Goal: Task Accomplishment & Management: Use online tool/utility

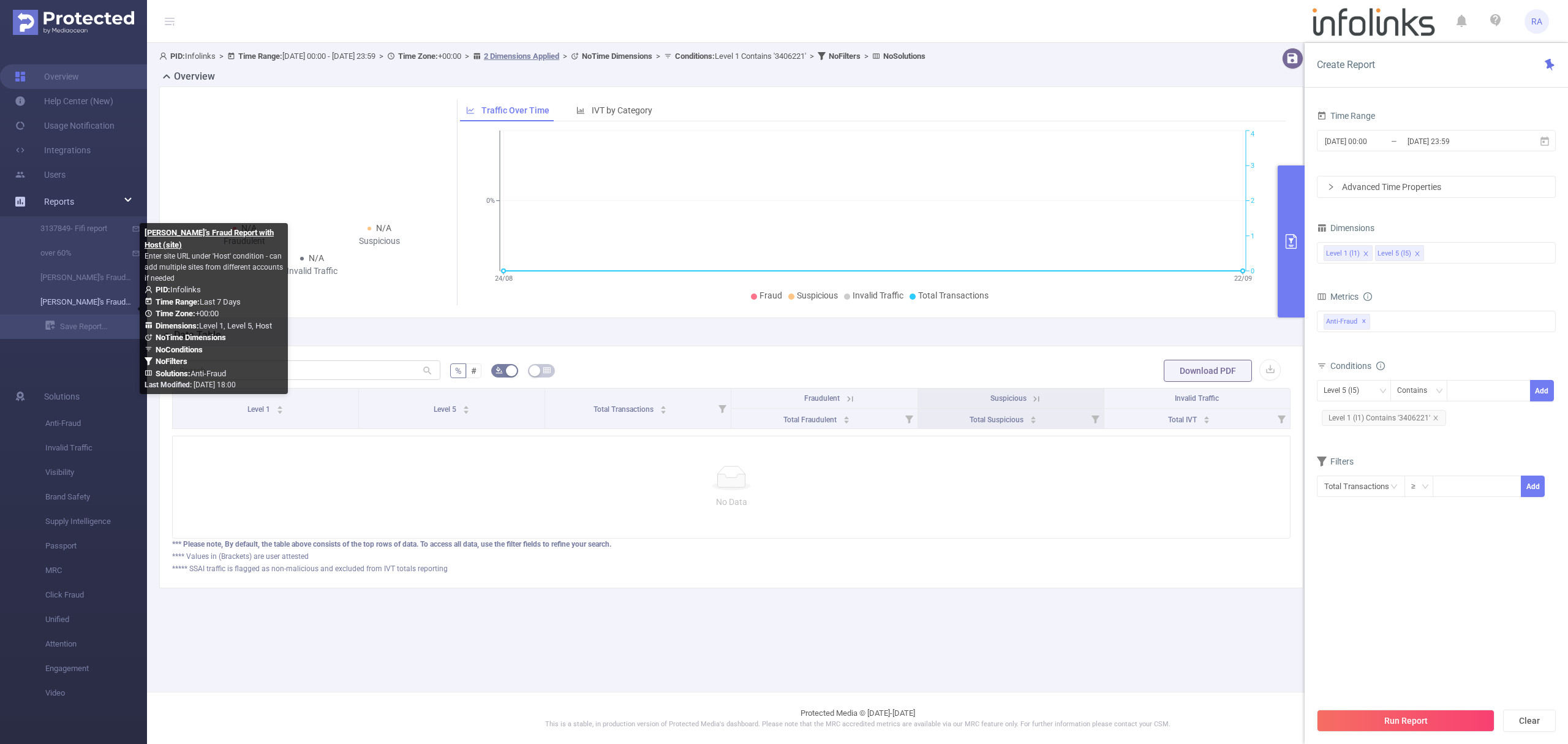
click at [69, 304] on link "[PERSON_NAME]'s Fraud Report with Host (site)" at bounding box center [78, 302] width 108 height 25
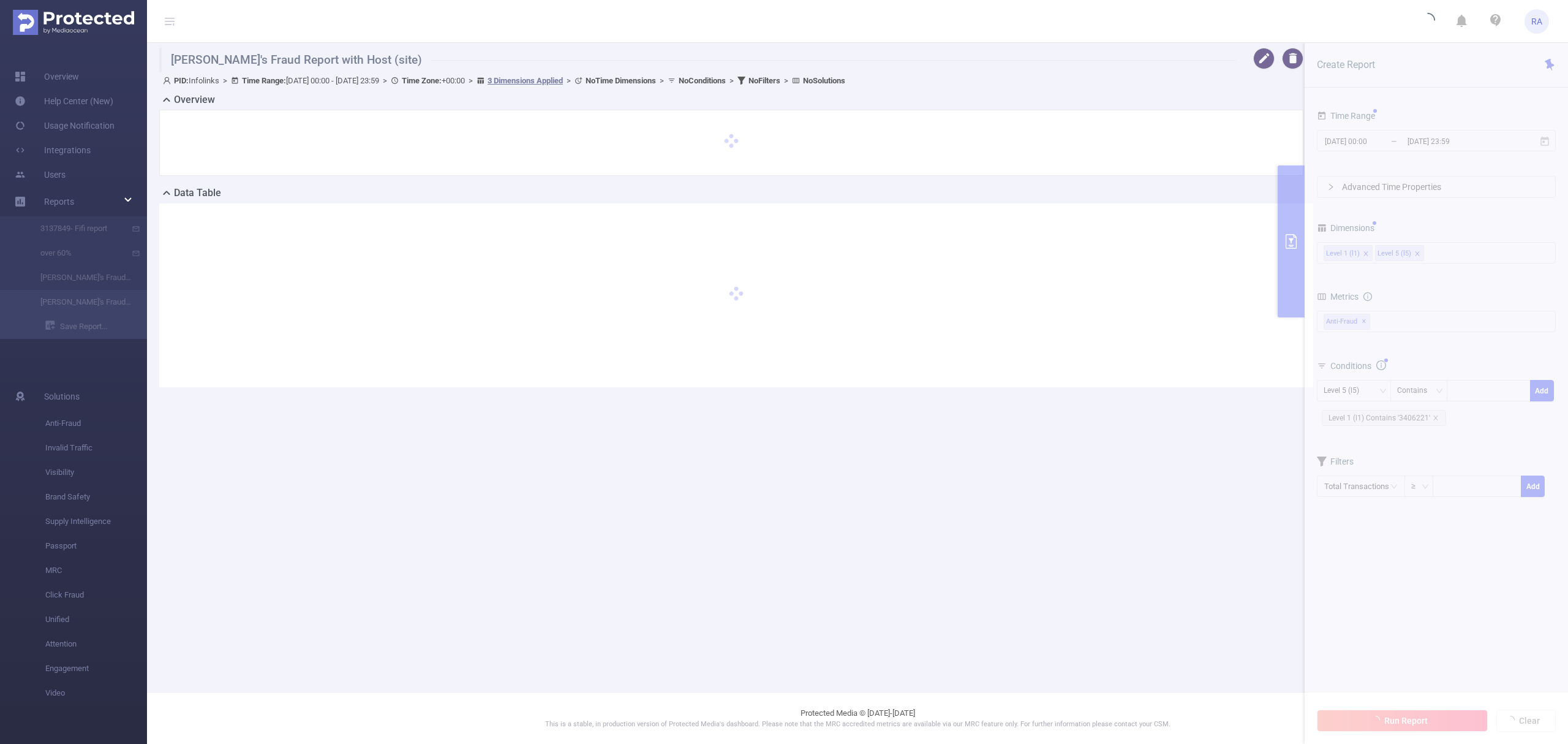
type input "[DATE] 00:00"
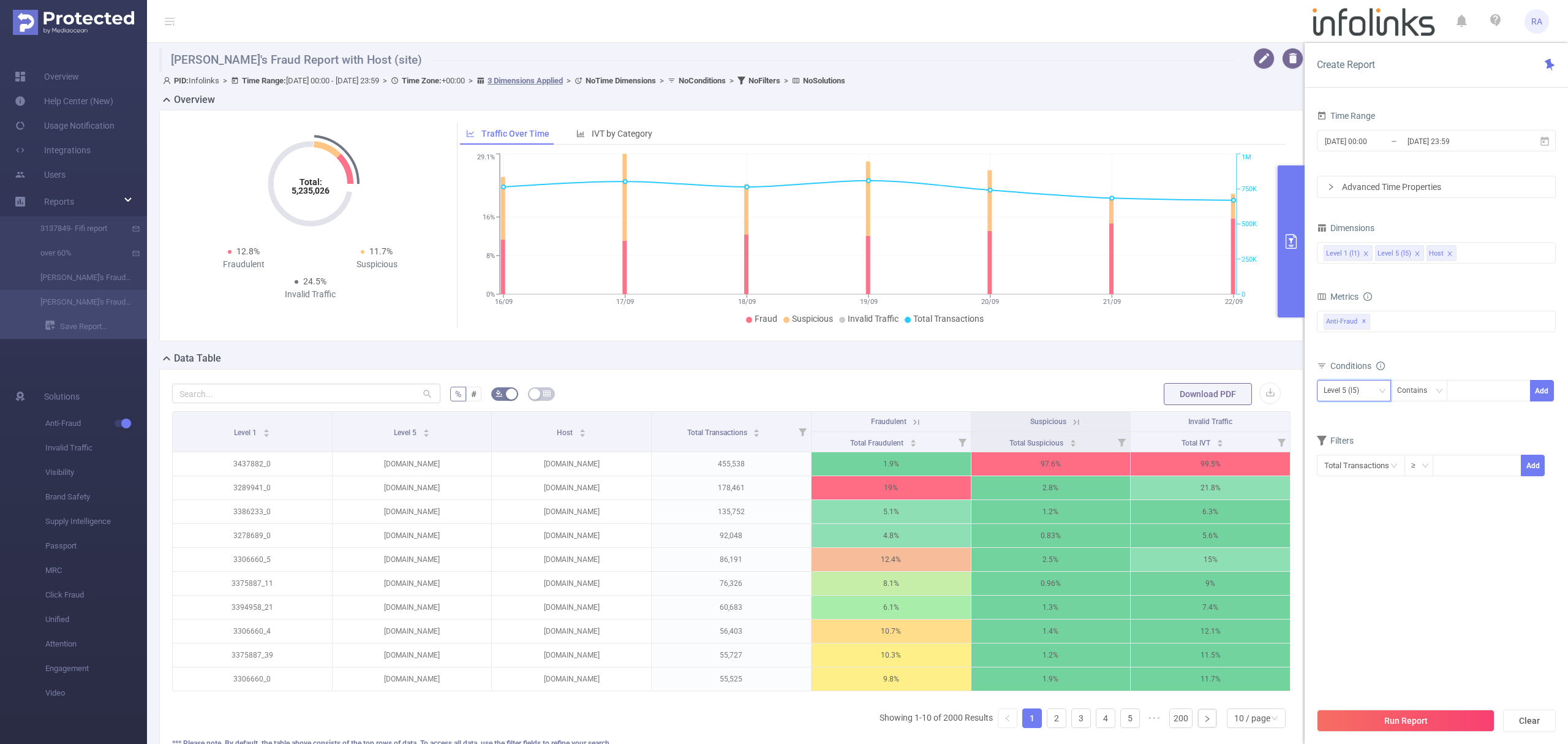
click at [1348, 398] on div "Level 5 (l5)" at bounding box center [1345, 391] width 45 height 20
click at [1355, 421] on li "Level 1 (l1)" at bounding box center [1353, 418] width 74 height 20
click at [1476, 388] on div at bounding box center [1488, 391] width 70 height 20
paste input "3440135"
type input "3440135"
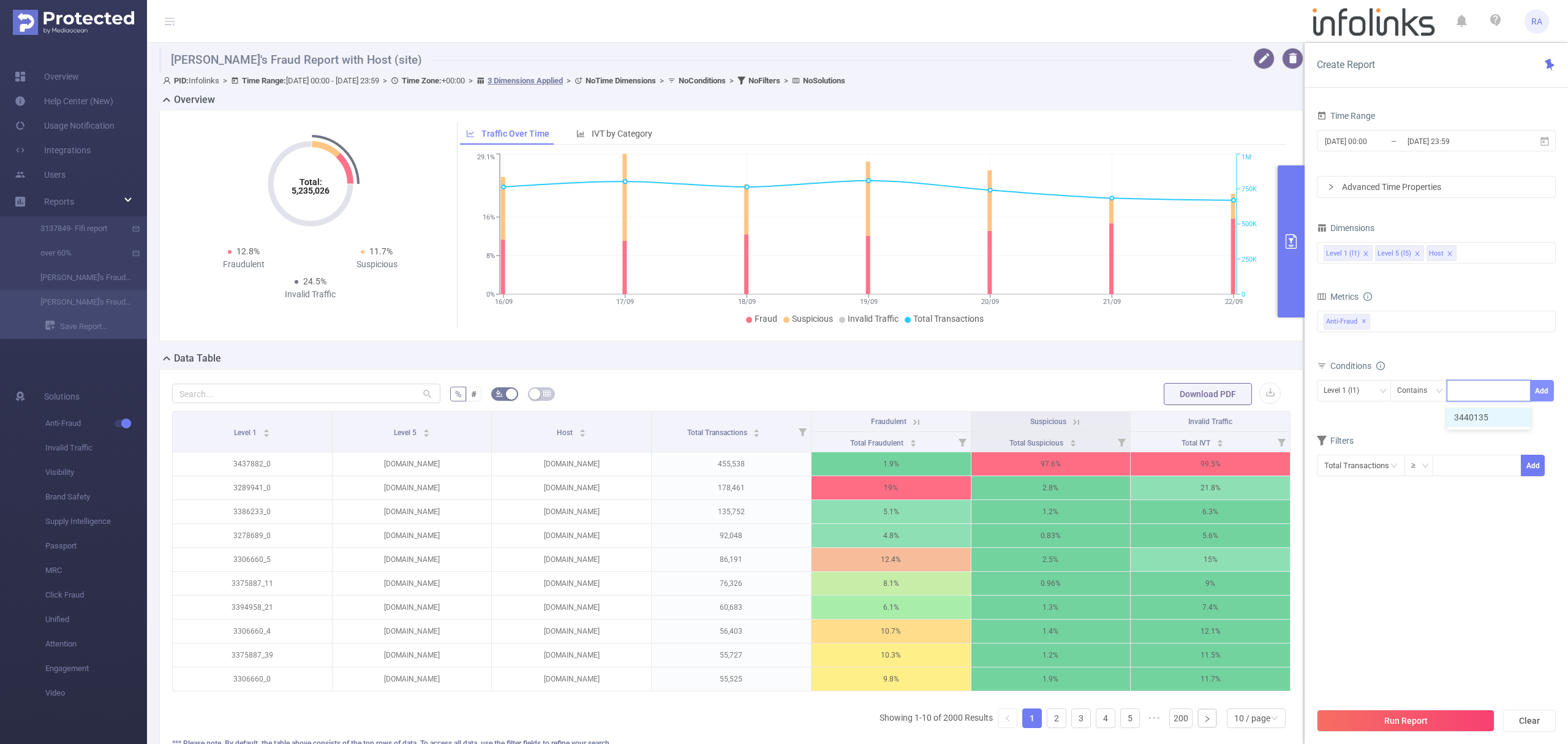
click at [1547, 392] on button "Add" at bounding box center [1542, 391] width 24 height 22
click at [1399, 709] on button "Run Report" at bounding box center [1406, 720] width 178 height 22
